Goal: Task Accomplishment & Management: Manage account settings

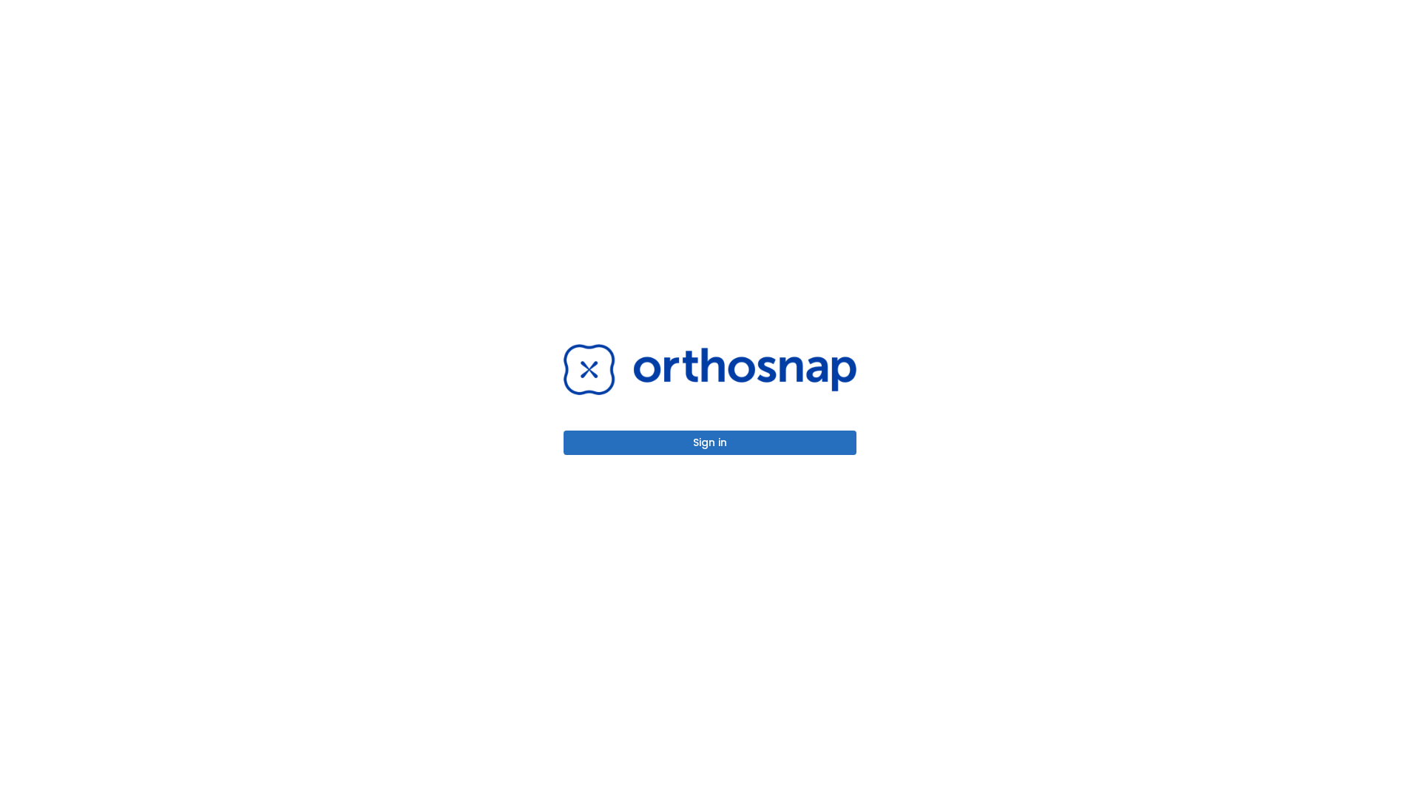
click at [710, 442] on button "Sign in" at bounding box center [710, 442] width 293 height 24
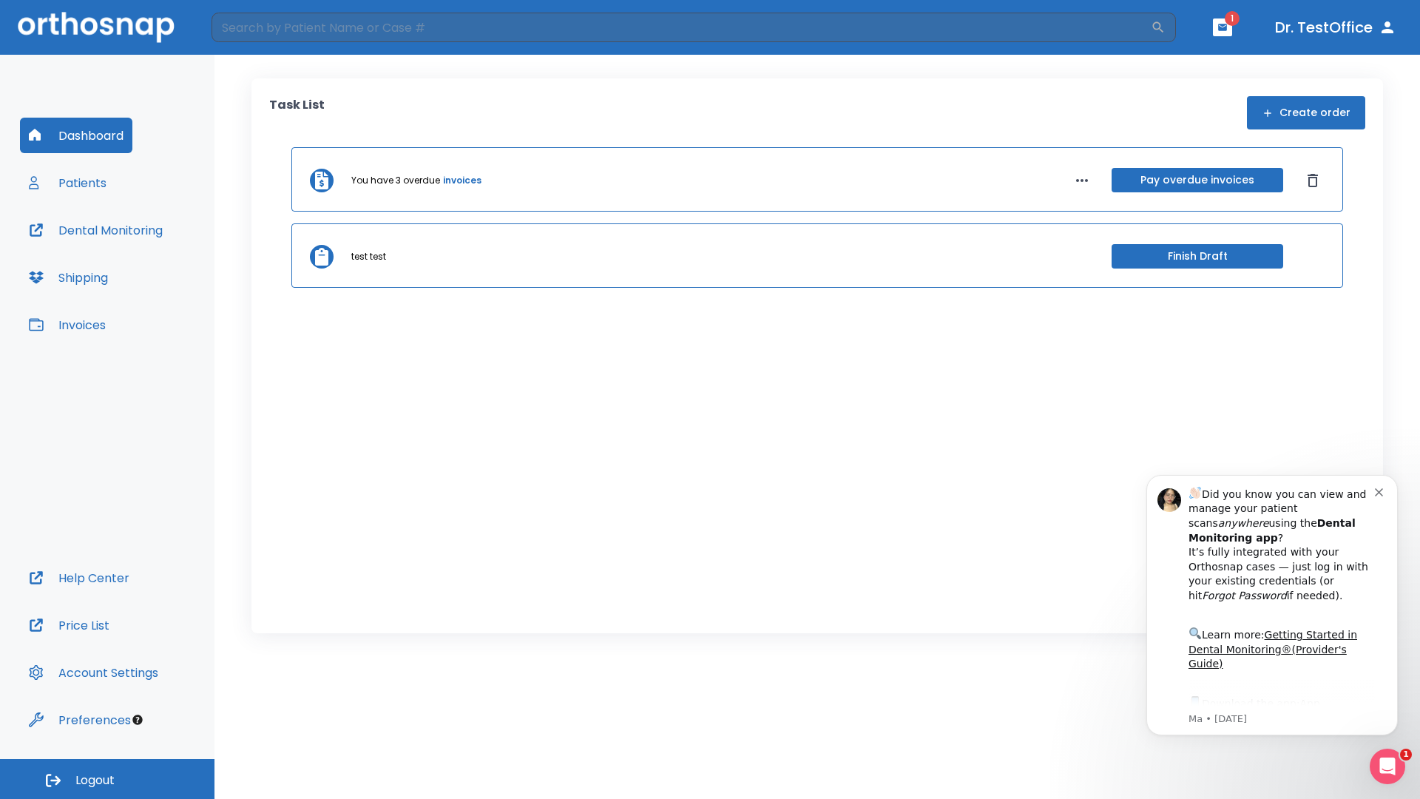
click at [107, 779] on span "Logout" at bounding box center [94, 780] width 39 height 16
